Goal: Transaction & Acquisition: Purchase product/service

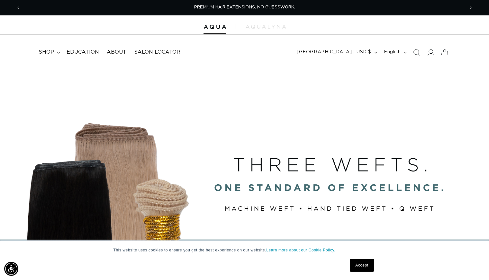
click at [361, 263] on link "Accept" at bounding box center [362, 265] width 24 height 13
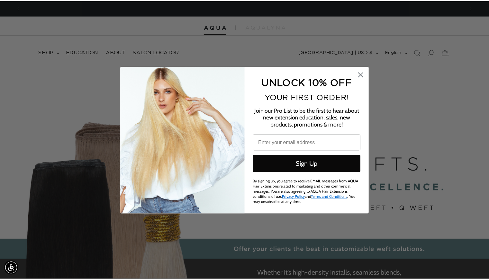
scroll to position [0, 448]
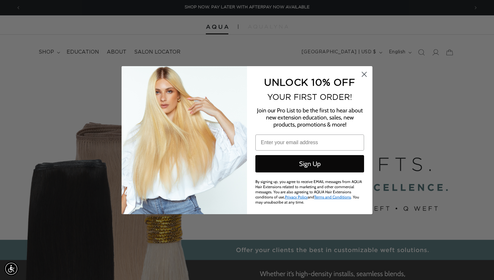
click at [364, 74] on icon "Close dialog" at bounding box center [364, 74] width 5 height 5
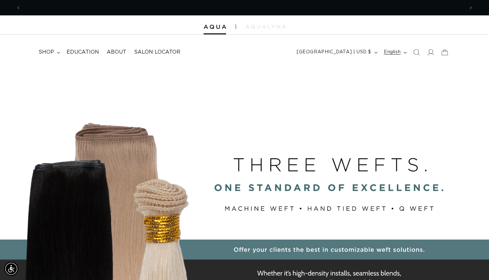
scroll to position [0, 886]
click at [430, 53] on icon at bounding box center [431, 52] width 7 height 6
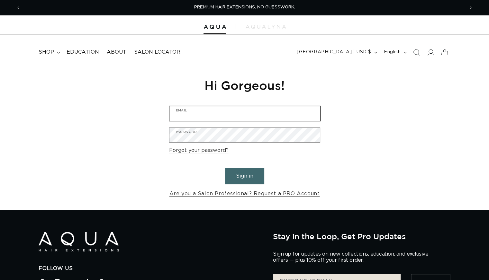
click at [225, 111] on input "Email" at bounding box center [244, 113] width 150 height 14
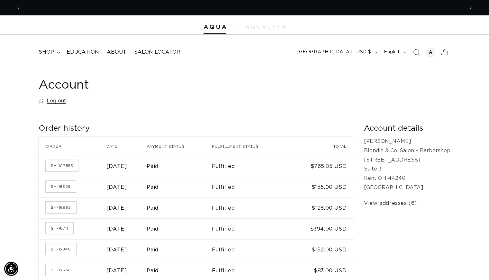
scroll to position [0, 443]
click at [46, 53] on span "shop" at bounding box center [46, 52] width 15 height 7
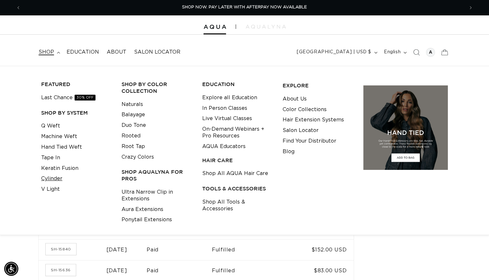
click at [46, 179] on link "Cylinder" at bounding box center [51, 179] width 21 height 11
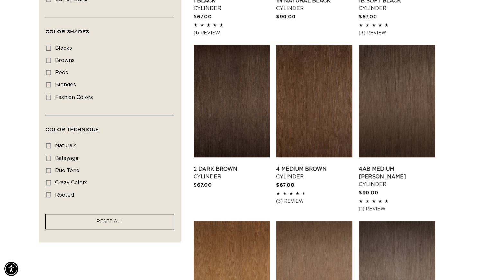
scroll to position [0, 886]
click at [49, 168] on icon at bounding box center [48, 170] width 5 height 5
click at [49, 168] on input "duo tone duo tone (5 products)" at bounding box center [48, 170] width 5 height 5
checkbox input "true"
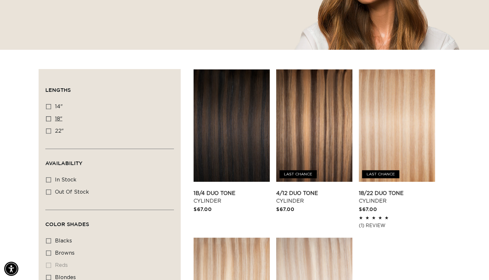
scroll to position [0, 886]
click at [48, 107] on icon at bounding box center [48, 106] width 5 height 5
click at [48, 107] on input "14" 14" (4 products)" at bounding box center [48, 106] width 5 height 5
checkbox input "true"
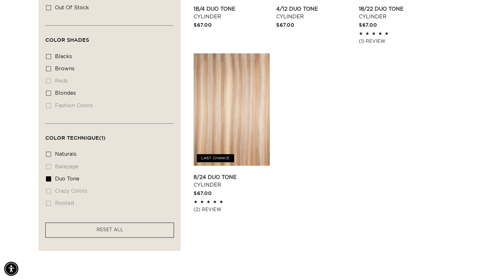
scroll to position [354, 0]
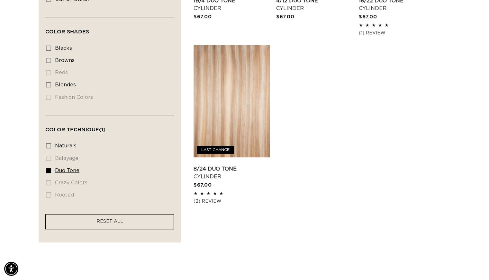
click at [47, 168] on icon at bounding box center [48, 170] width 5 height 5
click at [47, 168] on input "duo tone duo tone (4 products)" at bounding box center [48, 170] width 5 height 5
checkbox input "false"
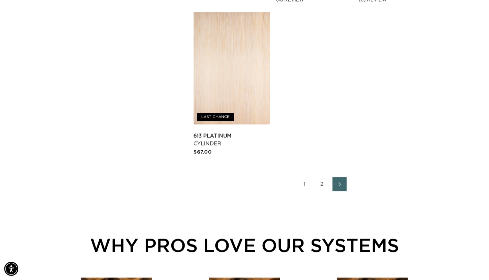
click at [321, 182] on link "2" at bounding box center [322, 184] width 14 height 14
